Goal: Information Seeking & Learning: Get advice/opinions

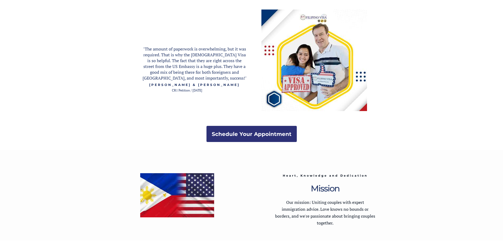
scroll to position [1027, 0]
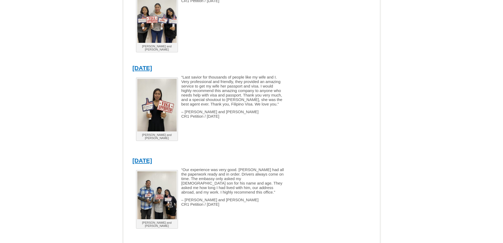
scroll to position [1418, 0]
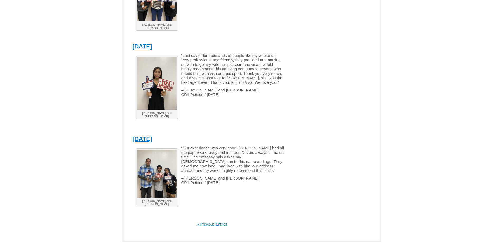
click at [214, 222] on link "« Previous Entries" at bounding box center [212, 224] width 30 height 4
